Goal: Transaction & Acquisition: Purchase product/service

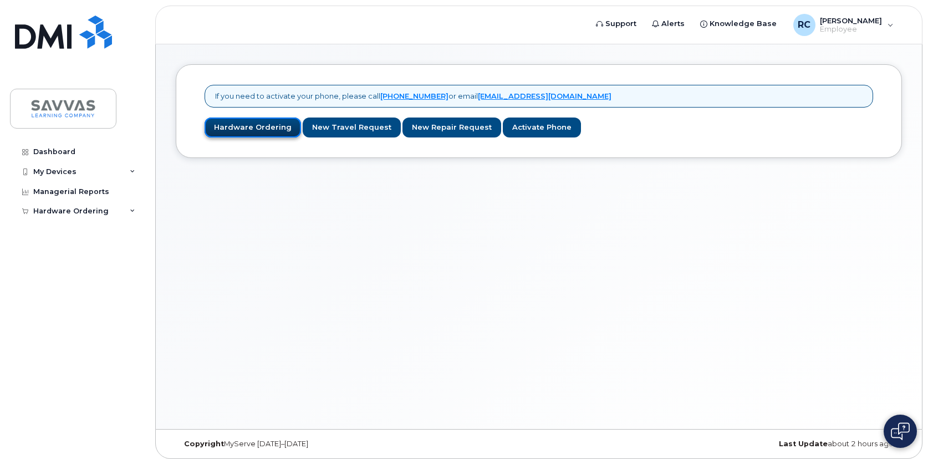
click at [243, 127] on link "Hardware Ordering" at bounding box center [252, 127] width 96 height 21
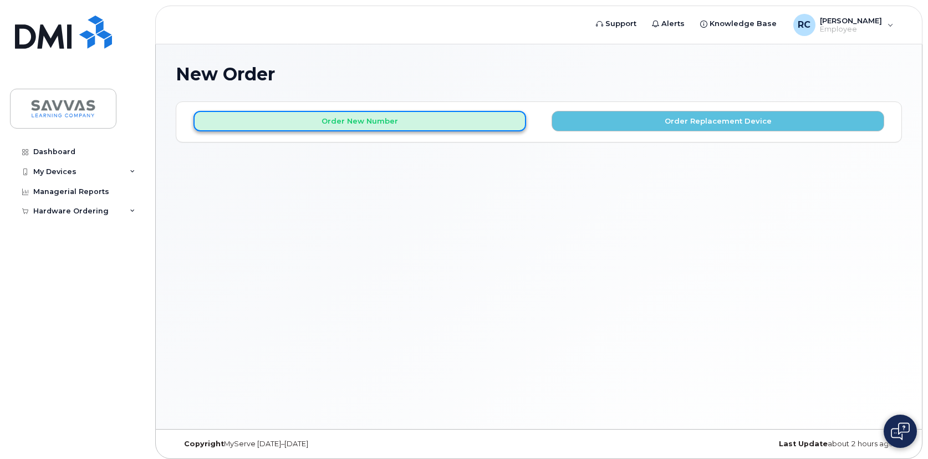
click at [359, 122] on button "Order New Number" at bounding box center [359, 121] width 332 height 21
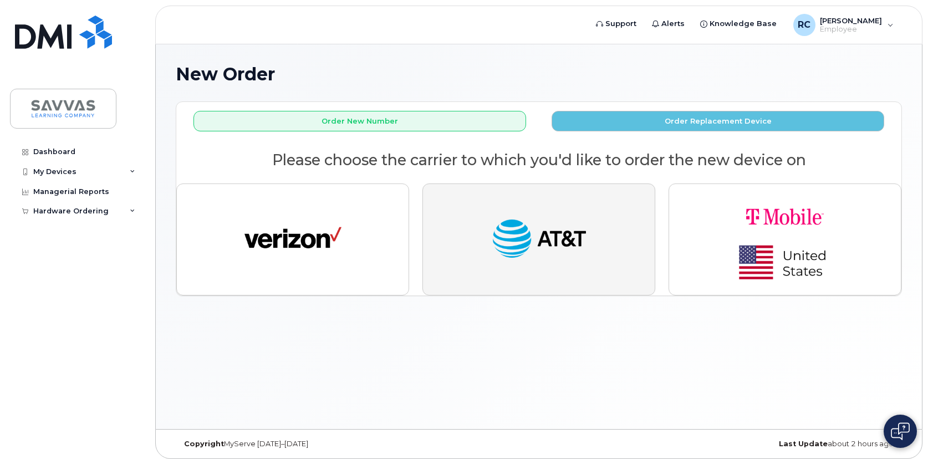
click at [528, 235] on img "button" at bounding box center [538, 239] width 97 height 50
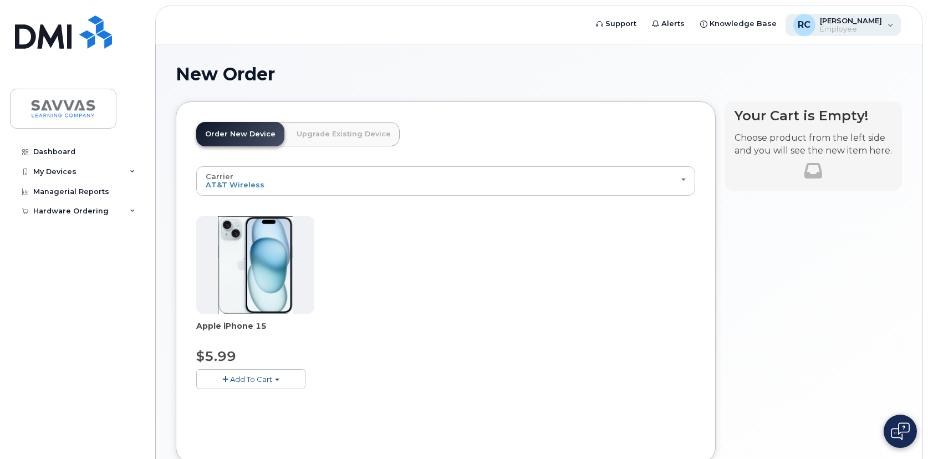
click at [892, 27] on div "RC [PERSON_NAME] Employee" at bounding box center [843, 25] width 116 height 22
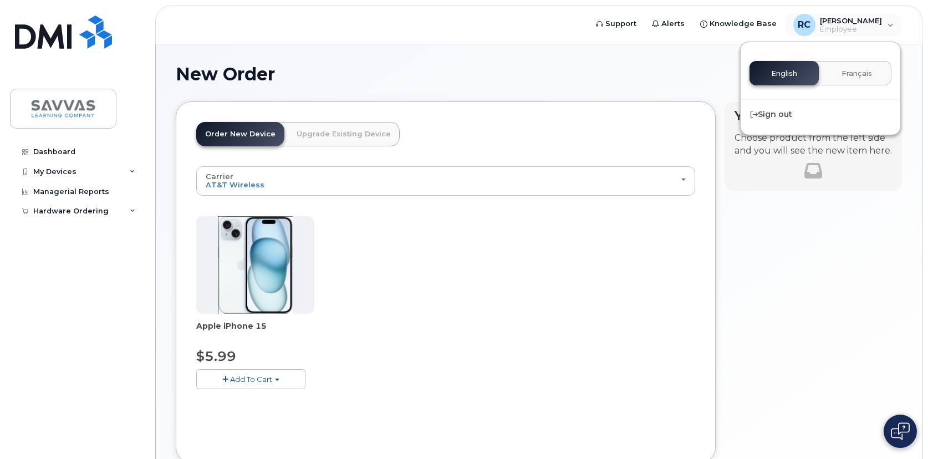
click at [543, 364] on div "Apple iPhone 15 $5.99 Add To Cart $5.99 - 3 Year Activation (128GB)" at bounding box center [445, 311] width 499 height 191
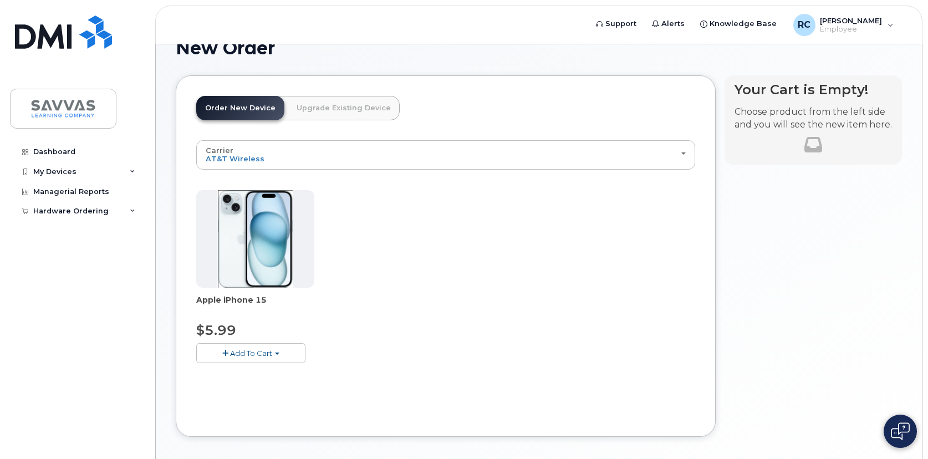
scroll to position [47, 0]
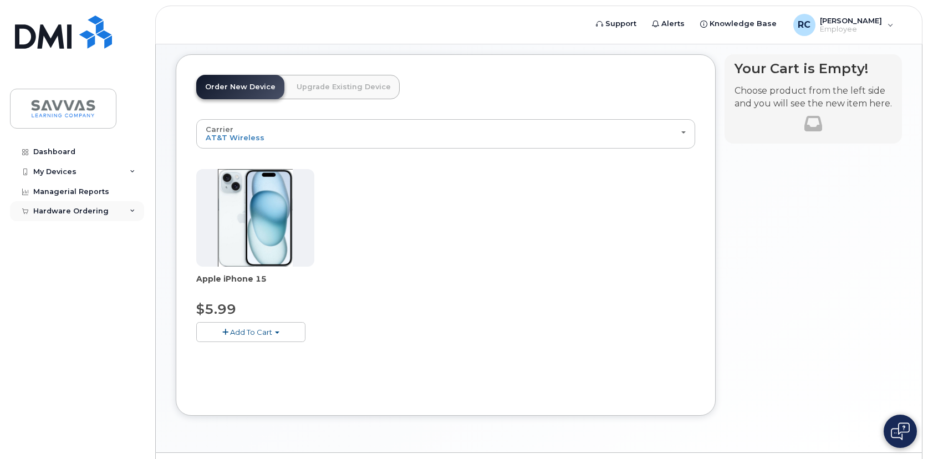
click at [134, 210] on icon at bounding box center [133, 211] width 6 height 6
click at [279, 330] on button "Add To Cart" at bounding box center [250, 331] width 109 height 19
click at [251, 331] on span "Add To Cart" at bounding box center [251, 332] width 42 height 9
click at [243, 331] on span "Add To Cart" at bounding box center [251, 332] width 42 height 9
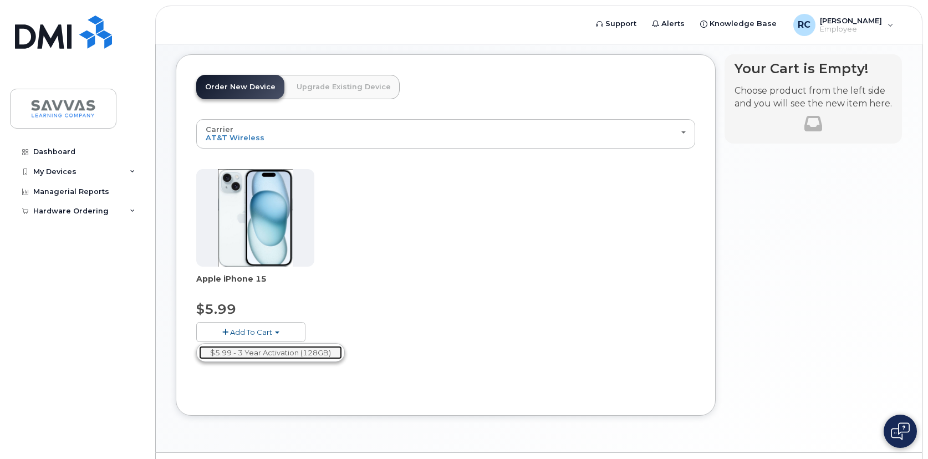
click at [260, 356] on link "$5.99 - 3 Year Activation (128GB)" at bounding box center [270, 353] width 143 height 14
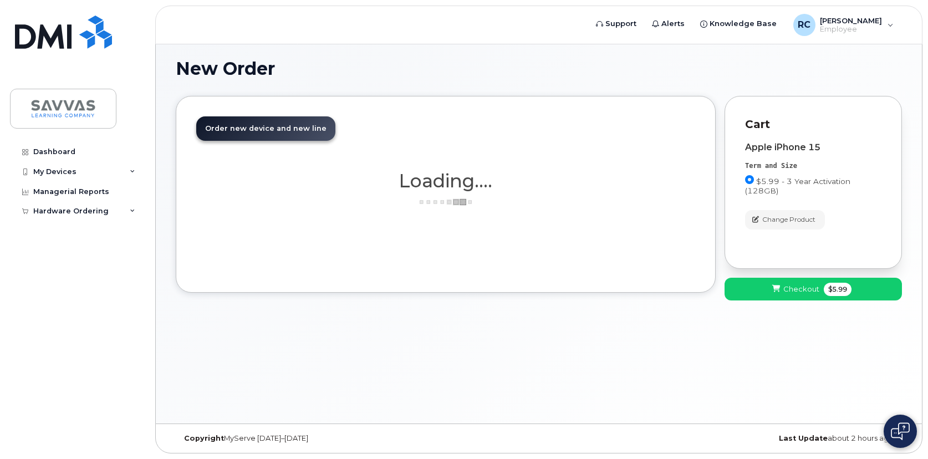
scroll to position [6, 0]
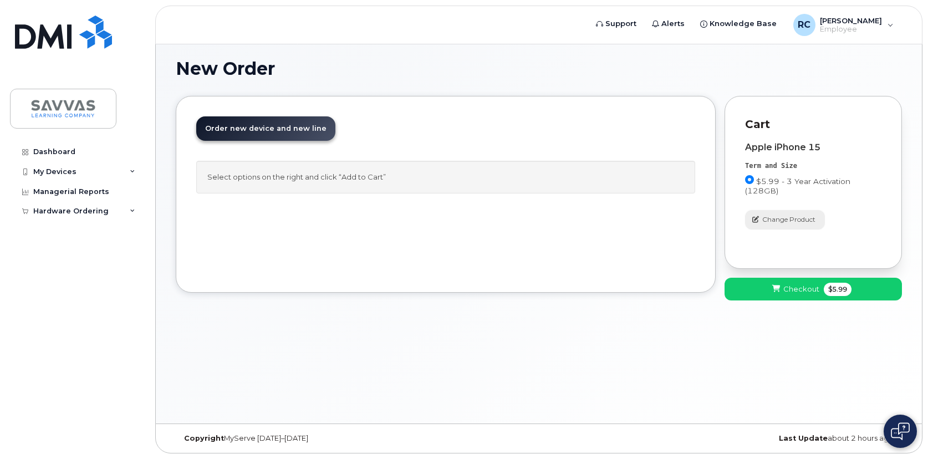
click at [771, 218] on span "Change Product" at bounding box center [788, 219] width 53 height 10
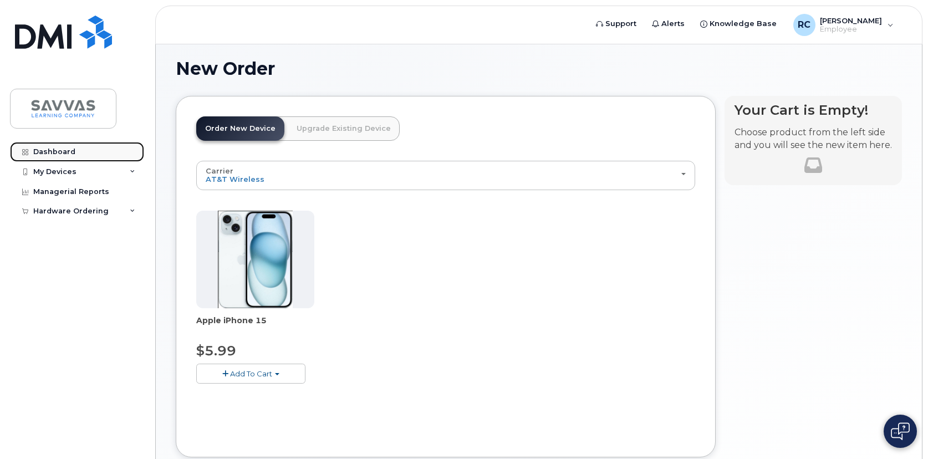
click at [50, 152] on div "Dashboard" at bounding box center [54, 151] width 42 height 9
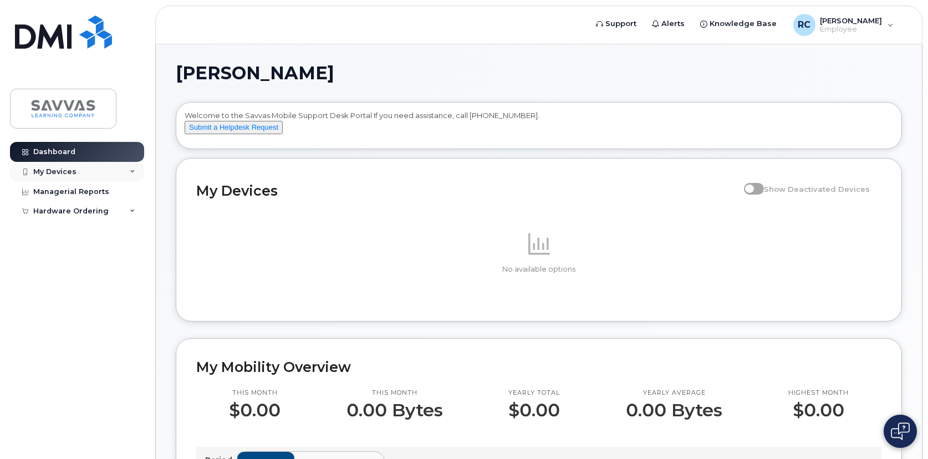
click at [132, 171] on icon at bounding box center [133, 172] width 6 height 6
click at [80, 211] on div "Managerial Reports" at bounding box center [71, 212] width 76 height 9
click at [72, 214] on div "Managerial Reports" at bounding box center [71, 212] width 76 height 9
